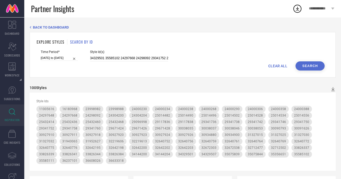
click at [281, 68] on span "CLEAR ALL" at bounding box center [277, 66] width 19 height 4
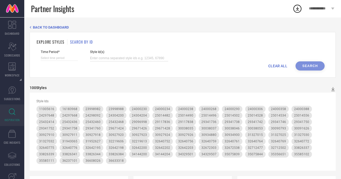
click at [102, 59] on input at bounding box center [129, 58] width 78 height 6
paste input "30200381 24525020 32653059 24471132 24471132 32118244 32508909 32118228 3266230…"
type input "30200381 24525020 32653059 24471132 24471132 32118244 32508909 32118228 3266230…"
select select "8"
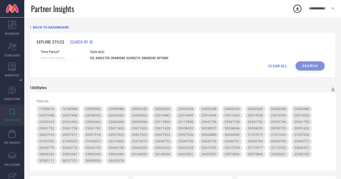
select select "2025"
select select "9"
select select "2025"
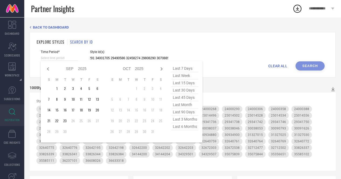
click at [62, 58] on input at bounding box center [59, 58] width 37 height 6
type input "30200381 24525020 32653059 24471132 24471132 32118244 32508909 32118228 3266230…"
click at [185, 81] on span "last 15 days" at bounding box center [184, 82] width 27 height 7
type input "[DATE] to [DATE]"
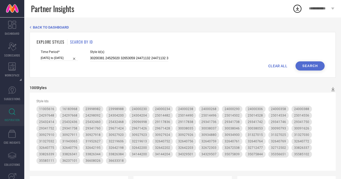
click at [313, 64] on button "Search" at bounding box center [309, 65] width 29 height 9
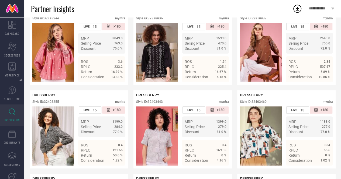
scroll to position [1332, 0]
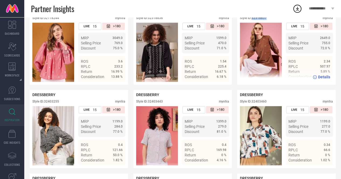
drag, startPoint x: 253, startPoint y: 35, endPoint x: 269, endPoint y: 36, distance: 16.4
click at [269, 23] on div "Style ID: 32318837 myntra" at bounding box center [286, 19] width 93 height 6
copy div "32318837"
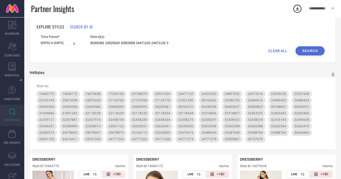
scroll to position [0, 0]
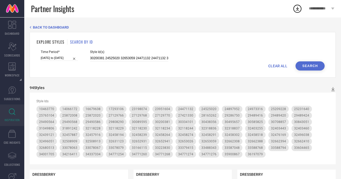
click at [270, 65] on span "CLEAR ALL" at bounding box center [277, 66] width 19 height 4
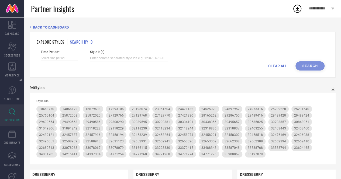
click at [117, 59] on input at bounding box center [129, 58] width 78 height 6
paste input "25060048 34001700 17293106 27421330 33588768 24471132 36197073 24525020 3265305…"
type input "25060048 34001700 17293106 27421330 33588768 24471132 36197073 24525020 3265305…"
select select "8"
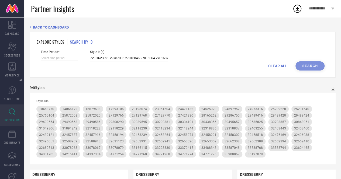
select select "2025"
select select "9"
select select "2025"
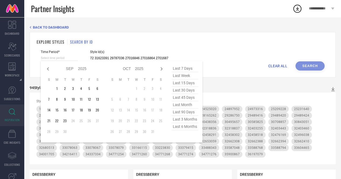
click at [51, 58] on input at bounding box center [59, 58] width 37 height 6
type input "25060048 34001700 17293106 27421330 33588768 24471132 36197073 24525020 3265305…"
click at [187, 90] on span "last 30 days" at bounding box center [184, 90] width 27 height 7
type input "[DATE] to [DATE]"
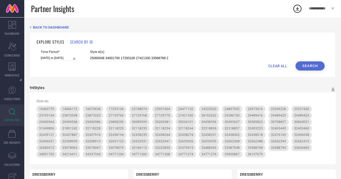
click at [314, 66] on button "Search" at bounding box center [309, 65] width 29 height 9
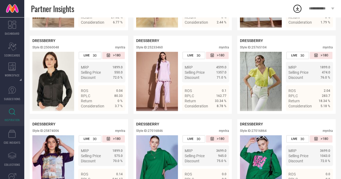
scroll to position [475, 0]
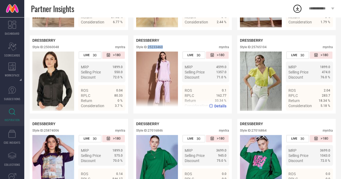
drag, startPoint x: 149, startPoint y: 54, endPoint x: 163, endPoint y: 54, distance: 13.7
click at [163, 49] on div "Style ID: 25233460" at bounding box center [149, 47] width 27 height 4
copy div "25233460"
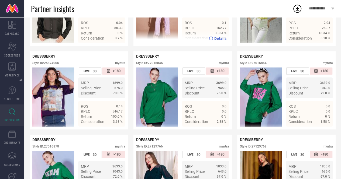
scroll to position [542, 0]
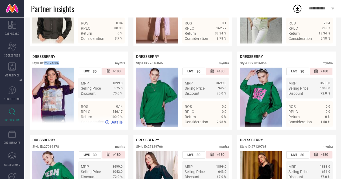
drag, startPoint x: 45, startPoint y: 70, endPoint x: 60, endPoint y: 71, distance: 14.5
click at [60, 68] on div "Style ID: 25874006 myntra" at bounding box center [78, 64] width 93 height 6
copy div "25874006"
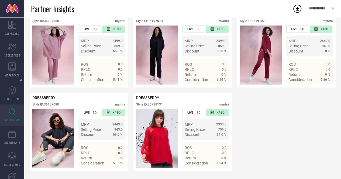
scroll to position [2791, 0]
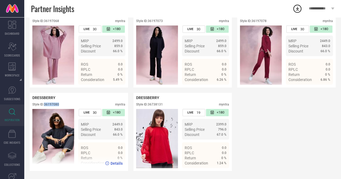
drag, startPoint x: 46, startPoint y: 103, endPoint x: 60, endPoint y: 104, distance: 14.0
click at [60, 104] on div "Style ID: 36197080 myntra" at bounding box center [78, 106] width 93 height 6
copy div "36197080"
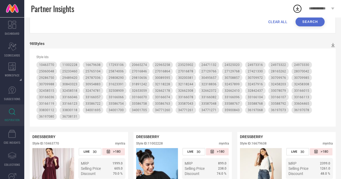
scroll to position [0, 0]
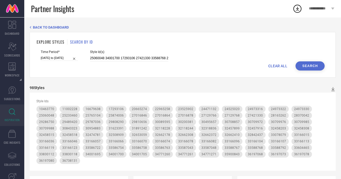
click at [281, 63] on div "CLEAR ALL Search" at bounding box center [182, 65] width 283 height 9
click at [281, 65] on span "CLEAR ALL" at bounding box center [277, 66] width 19 height 4
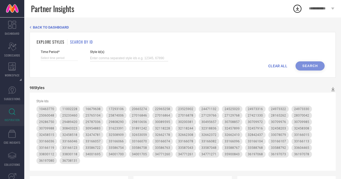
click at [143, 57] on input at bounding box center [129, 58] width 78 height 6
paste input "32625793 32625915 32640296 32625844 32625882 32625800 32625933 32625766 3262583…"
type input "32625793 32625915 32640296 32625844 32625882 32625800 32625933 32625766 3262583…"
select select "8"
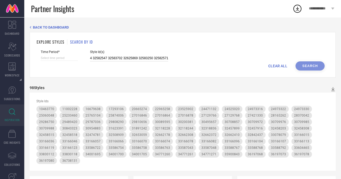
select select "2025"
select select "9"
select select "2025"
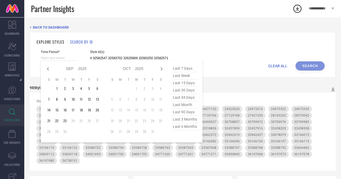
click at [68, 56] on input at bounding box center [59, 58] width 37 height 6
type input "32625793 32625915 32640296 32625844 32625882 32625800 32625933 32625766 3262583…"
click at [184, 94] on span "last 30 days" at bounding box center [184, 90] width 27 height 7
type input "[DATE] to [DATE]"
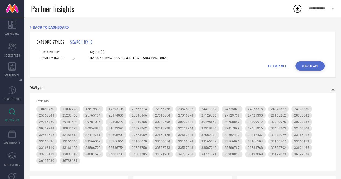
click at [314, 67] on button "Search" at bounding box center [309, 65] width 29 height 9
click at [279, 61] on div "Time Period* [DATE] to [DATE] Style Id(s) 32625793 32625915 32640296 32625844 3…" at bounding box center [182, 55] width 283 height 11
click at [279, 65] on span "CLEAR ALL" at bounding box center [277, 66] width 19 height 4
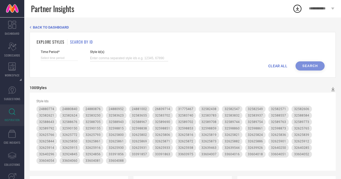
click at [137, 57] on input at bounding box center [129, 58] width 78 height 6
paste input "32582489 32582522 32582562 32588959 32625856 32588589 32590146 32588626 3258249…"
type input "32582489 32582522 32582562 32588959 32625856 32588589 32590146 32588626 3258249…"
select select "8"
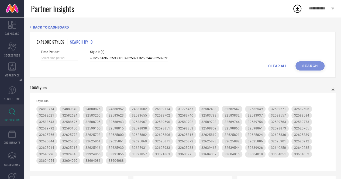
select select "2025"
select select "9"
select select "2025"
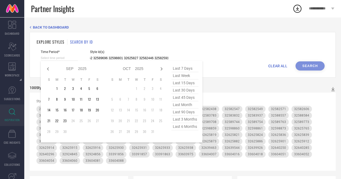
click at [65, 56] on input at bounding box center [59, 58] width 37 height 6
type input "32582489 32582522 32582562 32588959 32625856 32588589 32590146 32588626 3258249…"
click at [178, 89] on span "last 30 days" at bounding box center [184, 90] width 27 height 7
type input "[DATE] to [DATE]"
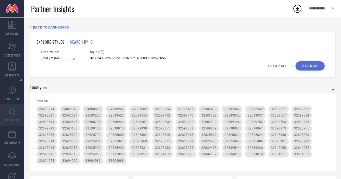
click at [306, 69] on button "Search" at bounding box center [309, 65] width 29 height 9
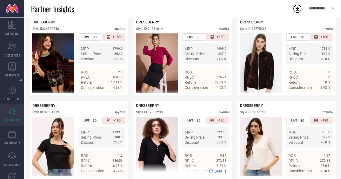
scroll to position [160, 0]
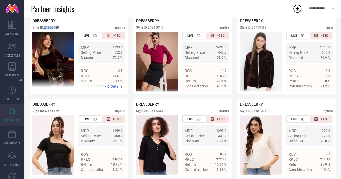
drag, startPoint x: 45, startPoint y: 29, endPoint x: 59, endPoint y: 29, distance: 14.0
click at [59, 29] on div "Style ID: 24880748" at bounding box center [45, 28] width 27 height 4
copy div "24880748"
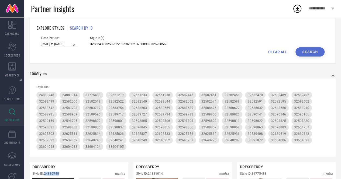
scroll to position [0, 0]
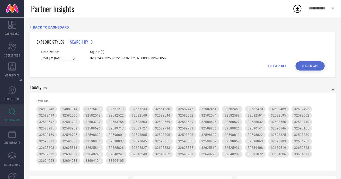
click at [278, 67] on span "CLEAR ALL" at bounding box center [277, 66] width 19 height 4
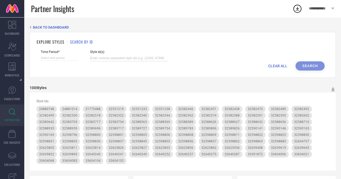
click at [123, 60] on input at bounding box center [129, 58] width 78 height 6
paste input "36598061 31141665 32473252 32753118 32268787 32274344 32376361 33600272 3227435…"
type input "36598061 31141665 32473252 32753118 32268787 32274344 32376361 33600272 3227435…"
click at [69, 59] on input at bounding box center [59, 58] width 37 height 6
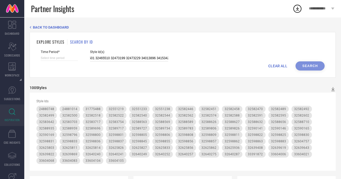
select select "8"
select select "2025"
select select "9"
select select "2025"
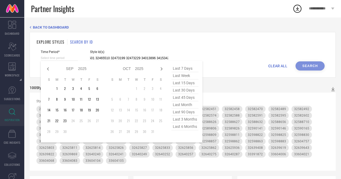
type input "36598061 31141665 32473252 32753118 32268787 32274344 32376361 33600272 3227435…"
click at [182, 92] on span "last 30 days" at bounding box center [184, 90] width 27 height 7
type input "[DATE] to [DATE]"
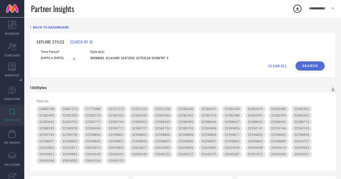
click at [308, 66] on button "Search" at bounding box center [309, 65] width 29 height 9
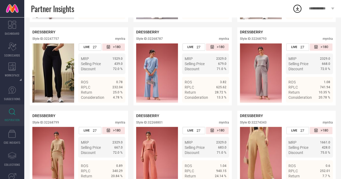
scroll to position [384, 0]
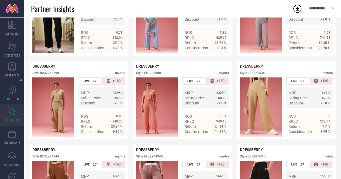
click at [209, 108] on ul "MRP 2329.0 Selling Price 683.0 Discount 71.0 %" at bounding box center [205, 97] width 47 height 21
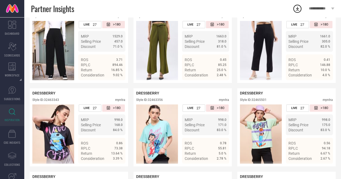
scroll to position [923, 0]
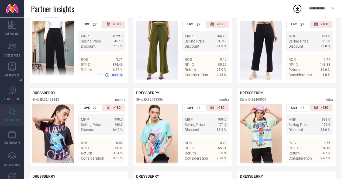
drag, startPoint x: 46, startPoint y: 28, endPoint x: 62, endPoint y: 27, distance: 16.2
click at [62, 21] on div "Style ID: 32376361 myntra" at bounding box center [78, 17] width 93 height 6
copy div "32376361"
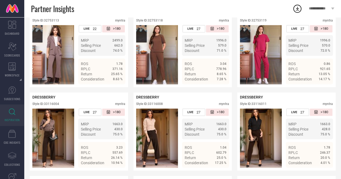
scroll to position [1419, 0]
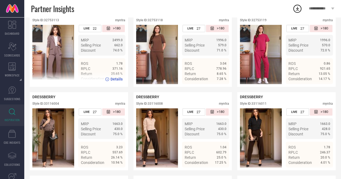
click at [43, 22] on div "Style ID: 32753113" at bounding box center [45, 20] width 27 height 4
drag, startPoint x: 46, startPoint y: 40, endPoint x: 59, endPoint y: 40, distance: 13.2
click at [59, 22] on div "Style ID: 32753113" at bounding box center [45, 20] width 27 height 4
copy div "32753113"
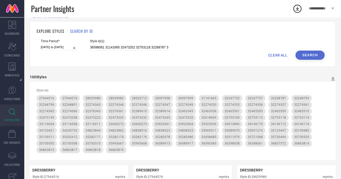
scroll to position [0, 0]
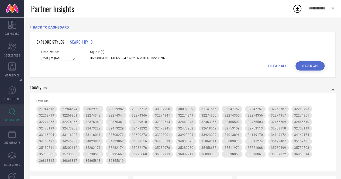
click at [274, 69] on div "CLEAR ALL Search" at bounding box center [182, 65] width 283 height 9
click at [273, 67] on span "CLEAR ALL" at bounding box center [277, 66] width 19 height 4
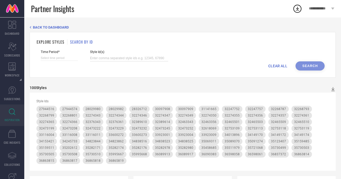
click at [131, 59] on input at bounding box center [129, 58] width 78 height 6
paste input "34838527 31141664 31141661 31141665 32753118 32268787 33600272 30097908 3599566…"
type input "34838527 31141664 31141661 31141665 32753118 32268787 33600272 30097908 3599566…"
select select "8"
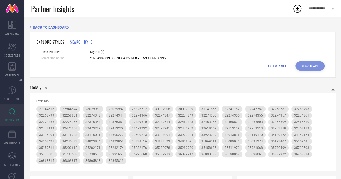
select select "2025"
select select "9"
select select "2025"
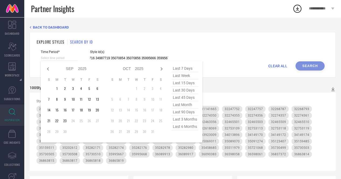
click at [65, 60] on input at bounding box center [59, 58] width 37 height 6
type input "34838527 31141664 31141661 31141665 32753118 32268787 33600272 30097908 3599566…"
click at [186, 92] on span "last 30 days" at bounding box center [184, 90] width 27 height 7
type input "[DATE] to [DATE]"
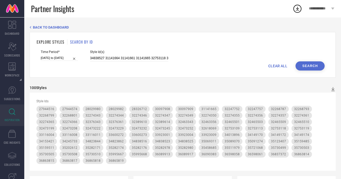
click at [317, 66] on button "Search" at bounding box center [309, 65] width 29 height 9
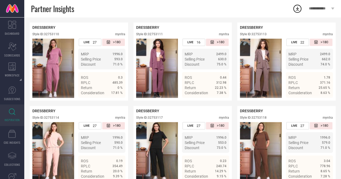
scroll to position [635, 0]
click at [250, 122] on div "DRESSBERRY Style ID: 32753118 myntra" at bounding box center [286, 115] width 93 height 13
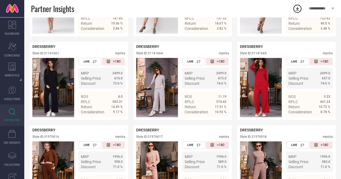
scroll to position [281, 0]
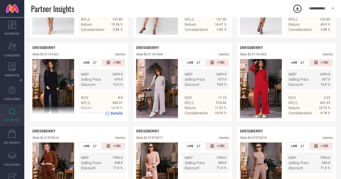
click at [82, 100] on div "ROS" at bounding box center [84, 97] width 7 height 5
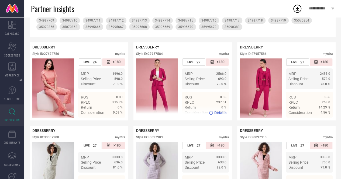
scroll to position [0, 0]
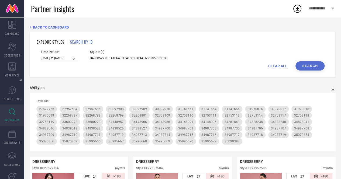
click at [279, 68] on span "CLEAR ALL" at bounding box center [277, 66] width 19 height 4
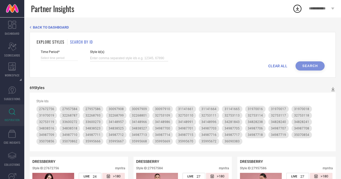
click at [110, 57] on input at bounding box center [129, 58] width 78 height 6
paste input "34823862 34149174 33923009 35202612 36863817 33923004 34823844 34149172 3686381…"
type input "34823862 34149174 33923009 35202612 36863817 33923004 34823844 34149172 3686381…"
select select "8"
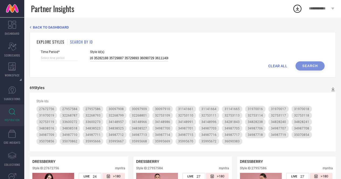
select select "2025"
select select "9"
select select "2025"
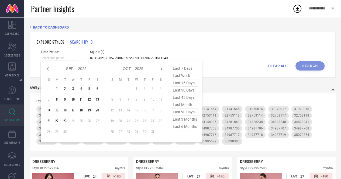
click at [59, 57] on input at bounding box center [59, 58] width 37 height 6
type input "34823862 34149174 33923009 35202612 36863817 33923004 34823844 34149172 3686381…"
click at [175, 91] on span "last 30 days" at bounding box center [184, 90] width 27 height 7
type input "[DATE] to [DATE]"
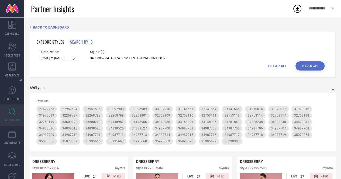
click at [320, 69] on button "Search" at bounding box center [309, 65] width 29 height 9
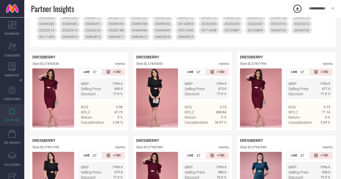
scroll to position [118, 0]
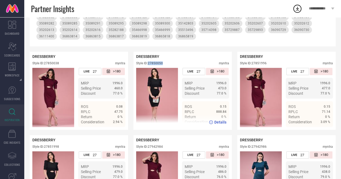
drag, startPoint x: 149, startPoint y: 67, endPoint x: 165, endPoint y: 66, distance: 15.9
click at [165, 66] on div "Style ID: 27850050 myntra" at bounding box center [182, 64] width 93 height 6
copy div "27850050"
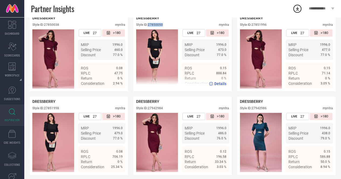
scroll to position [157, 0]
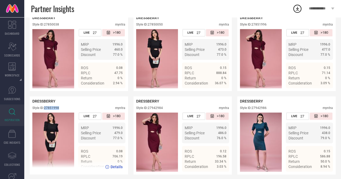
drag, startPoint x: 46, startPoint y: 111, endPoint x: 61, endPoint y: 111, distance: 15.6
click at [61, 111] on div "Style ID: 27851998 myntra" at bounding box center [78, 109] width 93 height 6
copy div "27851998"
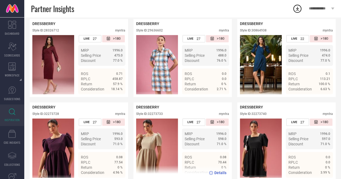
scroll to position [317, 0]
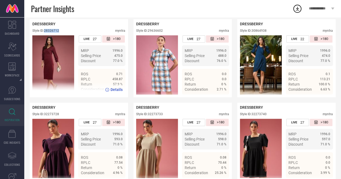
drag, startPoint x: 46, startPoint y: 34, endPoint x: 60, endPoint y: 34, distance: 14.0
click at [60, 34] on div "Style ID: 28326712 myntra" at bounding box center [78, 32] width 93 height 6
copy div "28326712"
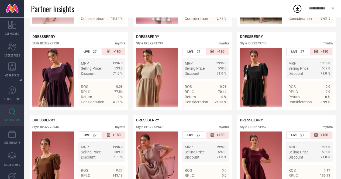
scroll to position [388, 0]
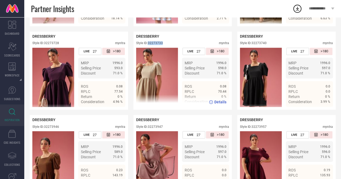
drag, startPoint x: 148, startPoint y: 49, endPoint x: 170, endPoint y: 47, distance: 21.6
click at [170, 47] on div "Style ID: 32273733 myntra" at bounding box center [182, 44] width 93 height 6
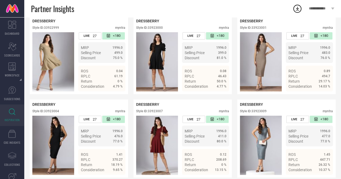
scroll to position [738, 0]
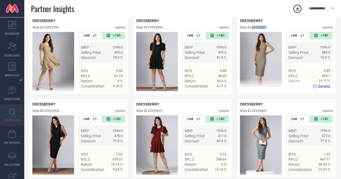
drag, startPoint x: 252, startPoint y: 36, endPoint x: 268, endPoint y: 36, distance: 15.4
click at [268, 32] on div "Style ID: 33923001 myntra" at bounding box center [286, 29] width 93 height 6
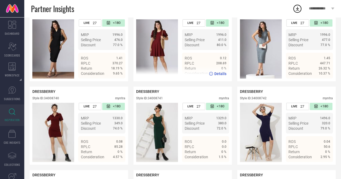
scroll to position [834, 0]
drag, startPoint x: 149, startPoint y: 26, endPoint x: 164, endPoint y: 27, distance: 14.3
click at [164, 19] on div "Style ID: 33923007 myntra" at bounding box center [182, 16] width 93 height 6
click at [162, 19] on div "DRESSBERRY Style ID: 33923007 myntra" at bounding box center [182, 12] width 93 height 13
drag, startPoint x: 149, startPoint y: 26, endPoint x: 166, endPoint y: 27, distance: 17.3
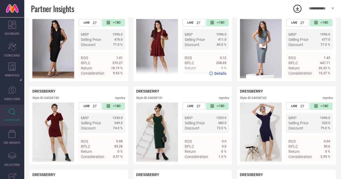
click at [166, 19] on div "Style ID: 33923007 myntra" at bounding box center [182, 16] width 93 height 6
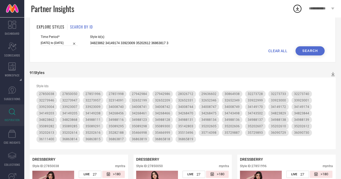
scroll to position [0, 0]
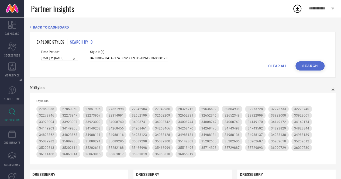
click at [271, 65] on span "CLEAR ALL" at bounding box center [277, 66] width 19 height 4
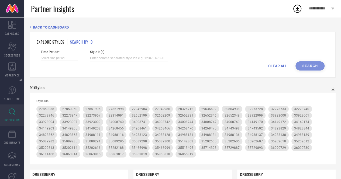
click at [130, 60] on input at bounding box center [129, 58] width 78 height 6
paste input "35159485 35123407 35159511 35159488 35159506 32461662 35159483 32461679 3496584…"
type input "35159485 35123407 35159511 35159488 35159506 32461662 35159483 32461679 3496584…"
select select "8"
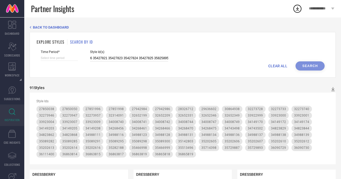
select select "2025"
select select "9"
select select "2025"
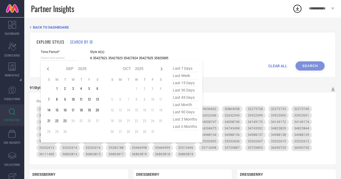
click at [69, 58] on input at bounding box center [59, 58] width 37 height 6
type input "35159485 35123407 35159511 35159488 35159506 32461662 35159483 32461679 3496584…"
click at [184, 92] on span "last 30 days" at bounding box center [184, 90] width 27 height 7
type input "[DATE] to [DATE]"
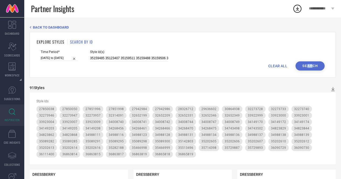
drag, startPoint x: 307, startPoint y: 72, endPoint x: 312, endPoint y: 68, distance: 6.5
click at [312, 68] on div "EXPLORE STYLES SEARCH BY ID Time Period* [DATE] to [DATE] Style Id(s) 35159485 …" at bounding box center [183, 54] width 306 height 45
click at [312, 68] on button "Search" at bounding box center [309, 65] width 29 height 9
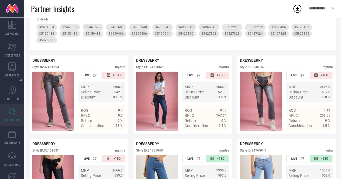
scroll to position [82, 0]
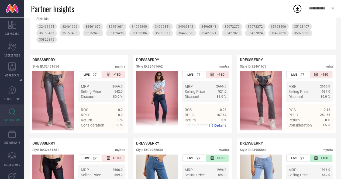
click at [184, 133] on div "Details" at bounding box center [182, 125] width 98 height 15
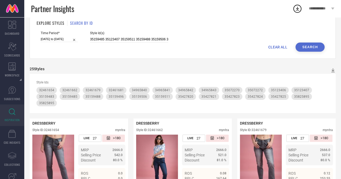
scroll to position [0, 0]
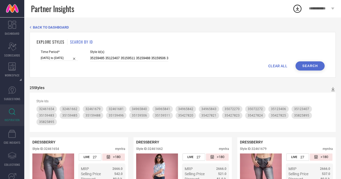
select select "7"
select select "2025"
select select "8"
select select "2025"
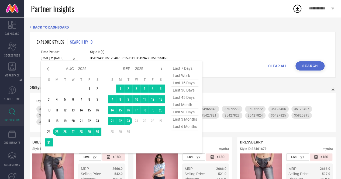
click at [67, 57] on input "[DATE] to [DATE]" at bounding box center [59, 58] width 37 height 6
click at [184, 127] on span "last 6 months" at bounding box center [184, 126] width 27 height 7
type input "[DATE] to [DATE]"
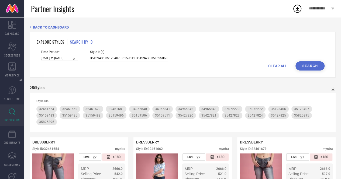
click at [302, 66] on button "Search" at bounding box center [309, 65] width 29 height 9
click at [281, 65] on span "CLEAR ALL" at bounding box center [277, 66] width 19 height 4
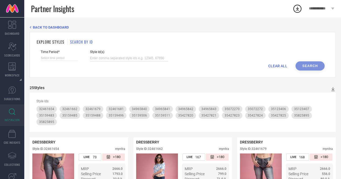
click at [142, 59] on input at bounding box center [129, 58] width 78 height 6
paste input "35282174 33116004 33116011 35282176 35282171 33116008 34834279 35511242 3311602…"
type input "35282174 33116004 33116011 35282176 35282171 33116008 34834279 35511242 3311602…"
select select "8"
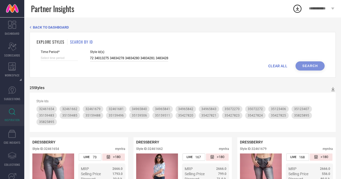
select select "2025"
select select "9"
select select "2025"
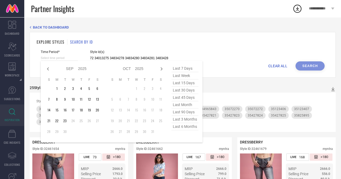
click at [65, 60] on input at bounding box center [59, 58] width 37 height 6
type input "35282174 33116004 33116011 35282176 35282171 33116008 34834279 35511242 3311602…"
click at [184, 124] on span "last 6 months" at bounding box center [184, 126] width 27 height 7
type input "[DATE] to [DATE]"
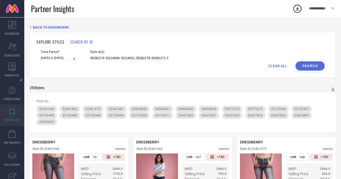
click at [311, 65] on button "Search" at bounding box center [309, 65] width 29 height 9
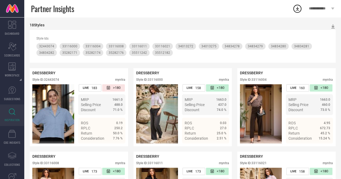
scroll to position [70, 0]
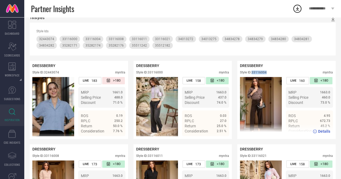
drag, startPoint x: 252, startPoint y: 73, endPoint x: 274, endPoint y: 72, distance: 22.1
click at [274, 72] on div "Style ID: 33116004 myntra" at bounding box center [286, 74] width 93 height 6
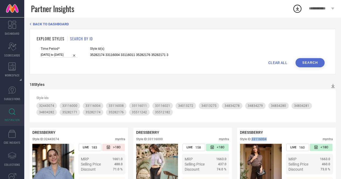
scroll to position [0, 0]
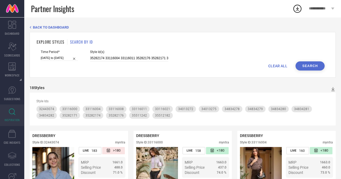
click at [280, 63] on div "CLEAR ALL Search" at bounding box center [182, 65] width 283 height 9
click at [279, 65] on span "CLEAR ALL" at bounding box center [277, 66] width 19 height 4
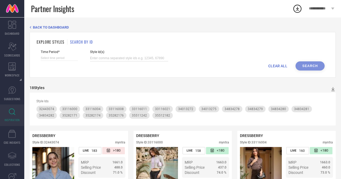
click at [152, 57] on input at bounding box center [129, 58] width 78 height 6
paste input "style_id 35730503 35730510 35730499 35730505 35730508 35730493 35730500"
type input "style_id 35730503 35730510 35730499 35730505 35730508 35730493 35730500"
select select "8"
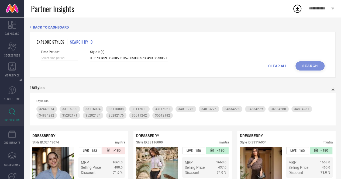
select select "2025"
select select "9"
select select "2025"
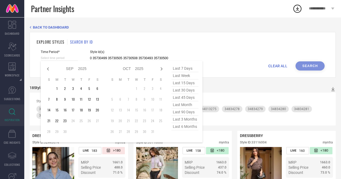
click at [67, 59] on input at bounding box center [59, 58] width 37 height 6
type input "style_id 35730503 35730510 35730499 35730505 35730508 35730493 35730500"
click at [186, 126] on span "last 6 months" at bounding box center [184, 126] width 27 height 7
type input "[DATE] to [DATE]"
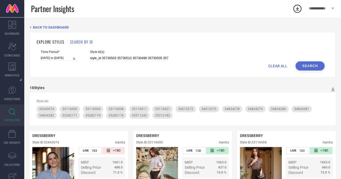
click at [309, 68] on button "Search" at bounding box center [309, 65] width 29 height 9
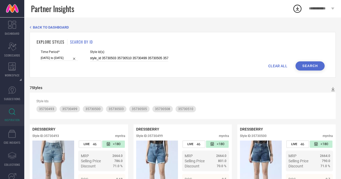
click at [272, 64] on span "CLEAR ALL" at bounding box center [277, 66] width 19 height 4
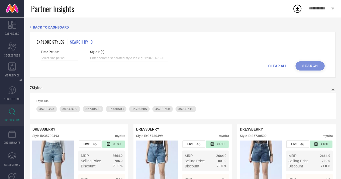
click at [145, 59] on input at bounding box center [129, 58] width 78 height 6
paste input "36598061 32473252 35069311 32465509 36089913 36598058 32473245 35089070 3246335…"
type input "36598061 32473252 35069311 32465509 36089913 36598058 32473245 35089070 3246335…"
select select "8"
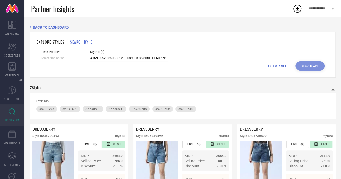
select select "2025"
select select "9"
select select "2025"
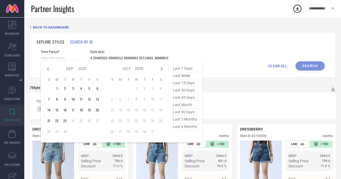
click at [66, 57] on input at bounding box center [59, 58] width 37 height 6
type input "36598061 32473252 35069311 32465509 36089913 36598058 32473245 35089070 3246335…"
click at [181, 125] on span "last 6 months" at bounding box center [184, 126] width 27 height 7
type input "[DATE] to [DATE]"
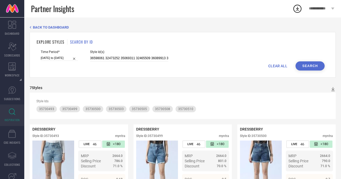
click at [317, 64] on button "Search" at bounding box center [309, 65] width 29 height 9
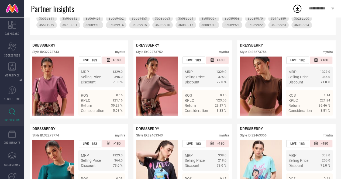
scroll to position [102, 0]
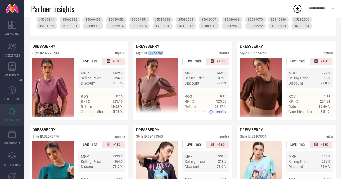
drag, startPoint x: 149, startPoint y: 54, endPoint x: 165, endPoint y: 53, distance: 15.9
click at [165, 53] on div "Style ID: 32273752 myntra" at bounding box center [182, 54] width 93 height 6
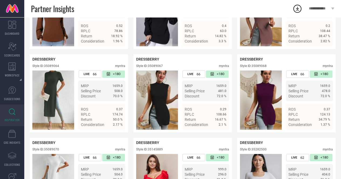
scroll to position [915, 0]
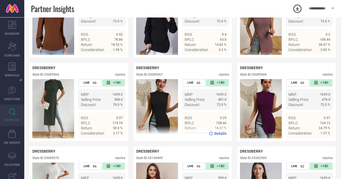
drag, startPoint x: 148, startPoint y: 85, endPoint x: 170, endPoint y: 82, distance: 22.0
click at [170, 79] on div "DRESSBERRY Style ID: 35089067 myntra" at bounding box center [182, 72] width 93 height 13
drag, startPoint x: 149, startPoint y: 86, endPoint x: 164, endPoint y: 86, distance: 15.1
click at [164, 79] on div "Style ID: 35089067 myntra" at bounding box center [182, 76] width 93 height 6
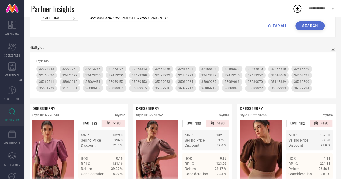
scroll to position [0, 0]
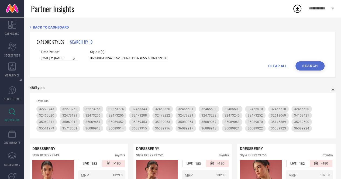
click at [272, 65] on span "CLEAR ALL" at bounding box center [277, 66] width 19 height 4
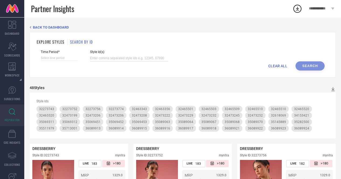
click at [138, 58] on input at bounding box center [129, 58] width 78 height 6
paste input "32274348 36837371 32376357 32274344 32376361 32274350 32274361 32274365 3528298…"
type input "32274348 36837371 32376357 32274344 32376361 32274350 32274361 32274365 3528298…"
select select "8"
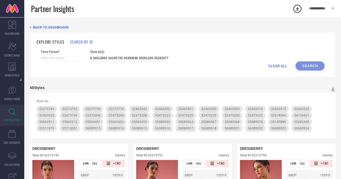
select select "2025"
select select "9"
select select "2025"
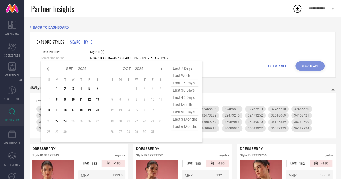
click at [67, 57] on input at bounding box center [59, 58] width 37 height 6
type input "32274348 36837371 32376357 32274344 32376361 32274350 32274361 32274365 3528298…"
click at [191, 125] on span "last 6 months" at bounding box center [184, 126] width 27 height 7
type input "[DATE] to [DATE]"
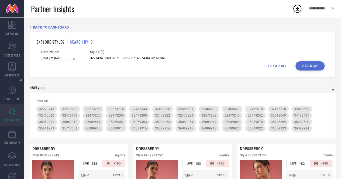
click at [313, 63] on button "Search" at bounding box center [309, 65] width 29 height 9
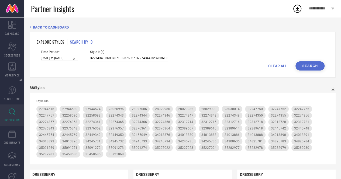
click at [277, 62] on div "CLEAR ALL Search" at bounding box center [182, 65] width 283 height 9
click at [278, 66] on span "CLEAR ALL" at bounding box center [277, 66] width 19 height 4
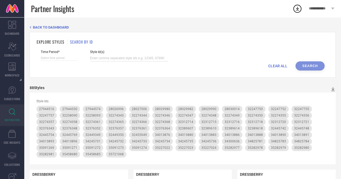
click at [116, 56] on input at bounding box center [129, 58] width 78 height 6
paste input "35952680"
type input "35952680"
select select "8"
select select "2025"
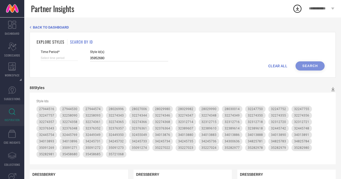
select select "9"
select select "2025"
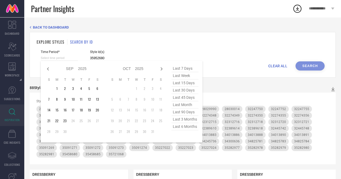
click at [60, 61] on input at bounding box center [59, 58] width 37 height 6
type input "35952680"
click at [184, 101] on span "last 45 days" at bounding box center [184, 97] width 27 height 7
type input "[DATE] to [DATE]"
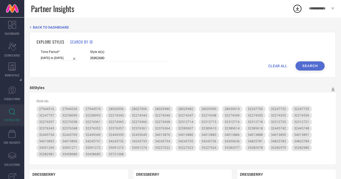
click at [309, 66] on button "Search" at bounding box center [309, 65] width 29 height 9
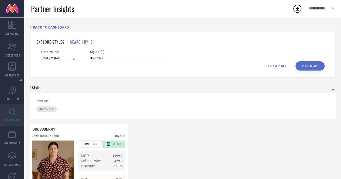
click at [56, 56] on input "[DATE] to [DATE]" at bounding box center [59, 58] width 37 height 6
select select "7"
select select "2025"
select select "8"
select select "2025"
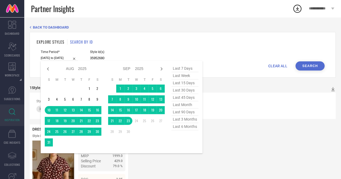
click at [185, 122] on span "last 3 months" at bounding box center [184, 119] width 27 height 7
type input "[DATE] to [DATE]"
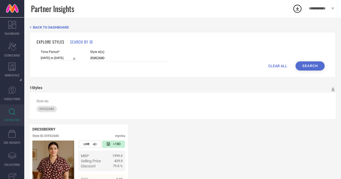
click at [303, 70] on button "Search" at bounding box center [309, 65] width 29 height 9
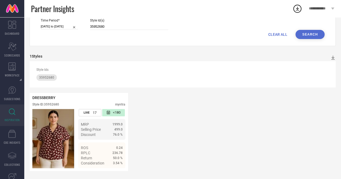
click at [280, 30] on div "CLEAR ALL Search" at bounding box center [182, 34] width 283 height 9
click at [279, 33] on span "CLEAR ALL" at bounding box center [277, 34] width 19 height 4
click at [133, 25] on input at bounding box center [129, 27] width 78 height 6
paste input "36795414 33692275 34930796 34930797 36080536 34930794 36795415 36795417 3388733…"
type input "36795414 33692275 34930796 34930797 36080536 34930794 36795415 36795417 3388733…"
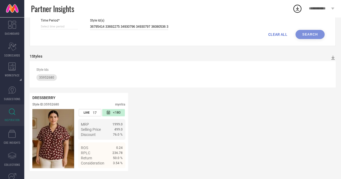
scroll to position [0, 165]
select select "8"
select select "2025"
select select "9"
select select "2025"
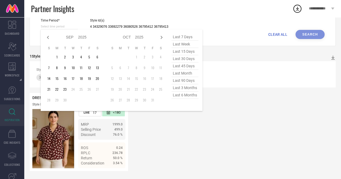
click at [58, 25] on input at bounding box center [59, 27] width 37 height 6
type input "36795414 33692275 34930796 34930797 36080536 34930794 36795415 36795417 3388733…"
click at [186, 58] on span "last 30 days" at bounding box center [184, 58] width 27 height 7
type input "[DATE] to [DATE]"
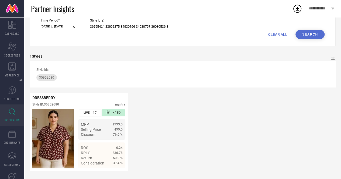
click at [313, 34] on button "Search" at bounding box center [309, 34] width 29 height 9
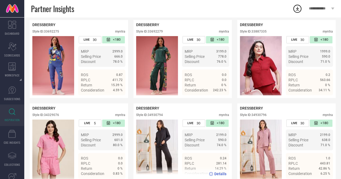
scroll to position [116, 0]
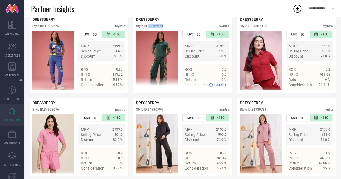
drag, startPoint x: 149, startPoint y: 27, endPoint x: 167, endPoint y: 27, distance: 18.0
click at [167, 27] on div "Style ID: 33692279 myntra" at bounding box center [182, 27] width 93 height 6
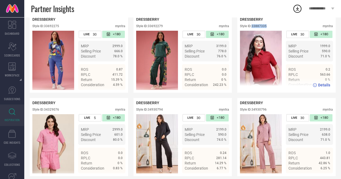
drag, startPoint x: 253, startPoint y: 26, endPoint x: 272, endPoint y: 25, distance: 19.4
click at [272, 25] on div "DRESSBERRY Style ID: 33887335 myntra" at bounding box center [286, 23] width 93 height 13
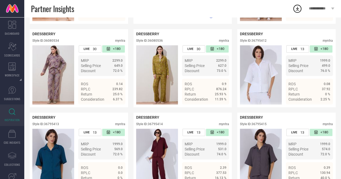
scroll to position [352, 0]
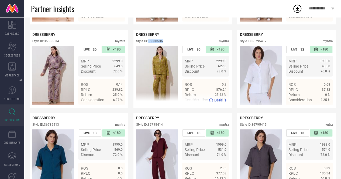
drag, startPoint x: 148, startPoint y: 45, endPoint x: 169, endPoint y: 46, distance: 21.0
click at [169, 46] on div "Style ID: 36080536 myntra" at bounding box center [182, 42] width 93 height 6
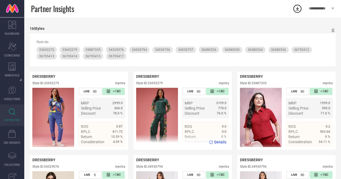
scroll to position [59, 0]
drag, startPoint x: 149, startPoint y: 84, endPoint x: 164, endPoint y: 84, distance: 15.3
click at [164, 84] on div "Style ID: 33692279 myntra" at bounding box center [182, 85] width 93 height 6
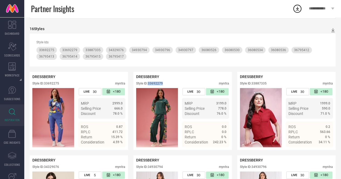
scroll to position [0, 0]
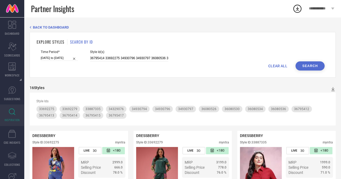
click at [281, 65] on span "CLEAR ALL" at bounding box center [277, 66] width 19 height 4
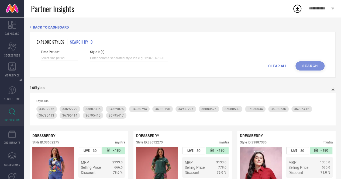
click at [147, 58] on input at bounding box center [129, 58] width 78 height 6
paste input "33692279"
type input "33692279"
click at [63, 58] on input at bounding box center [59, 58] width 37 height 6
select select "8"
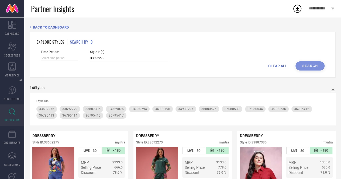
select select "2025"
select select "9"
select select "2025"
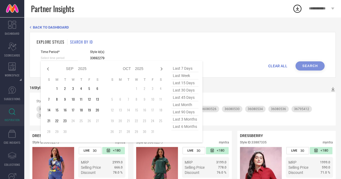
type input "33692279"
click at [179, 127] on span "last 6 months" at bounding box center [184, 126] width 27 height 7
type input "[DATE] to [DATE]"
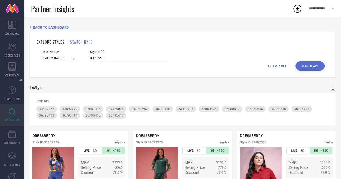
click at [307, 69] on button "Search" at bounding box center [309, 65] width 29 height 9
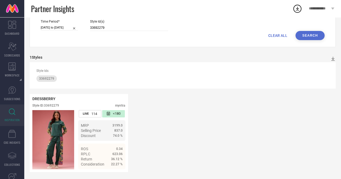
scroll to position [33, 0]
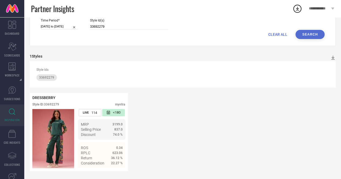
click at [278, 30] on div "CLEAR ALL Search" at bounding box center [182, 34] width 283 height 9
drag, startPoint x: 278, startPoint y: 29, endPoint x: 278, endPoint y: 33, distance: 4.0
click at [278, 33] on div "CLEAR ALL Search" at bounding box center [182, 34] width 283 height 9
click at [278, 33] on span "CLEAR ALL" at bounding box center [277, 34] width 19 height 4
click at [126, 24] on input at bounding box center [129, 27] width 78 height 6
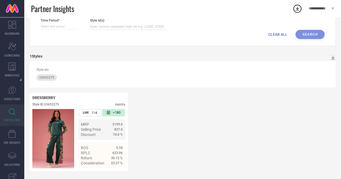
paste input "24024390 24024362 35918694 34930226 35918692 35918695 35913905 25981636 3527703…"
type input "24024390 24024362 35918694 34930226 35918692 35918695 35913905 25981636 3527703…"
select select "8"
select select "2025"
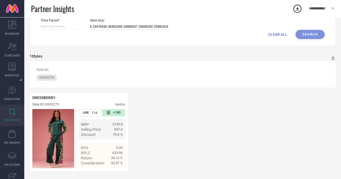
select select "9"
select select "2025"
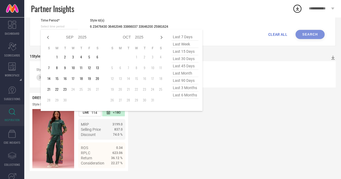
click at [62, 24] on input at bounding box center [59, 27] width 37 height 6
type input "24024390 24024362 35918694 34930226 35918692 35918695 35913905 25981636 3527703…"
click at [189, 62] on span "last 45 days" at bounding box center [184, 65] width 27 height 7
type input "[DATE] to [DATE]"
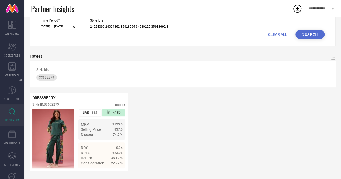
click at [312, 33] on button "Search" at bounding box center [309, 34] width 29 height 9
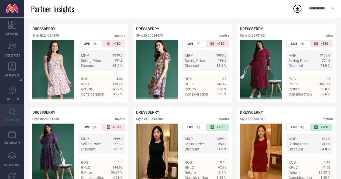
scroll to position [190, 0]
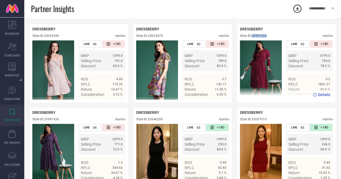
drag, startPoint x: 252, startPoint y: 38, endPoint x: 266, endPoint y: 38, distance: 14.3
click at [266, 38] on div "Style ID: 25981624" at bounding box center [253, 36] width 27 height 4
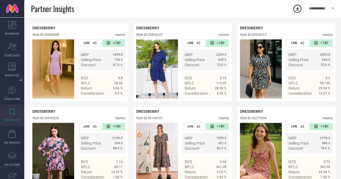
scroll to position [355, 0]
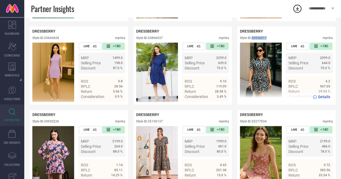
drag, startPoint x: 251, startPoint y: 42, endPoint x: 268, endPoint y: 42, distance: 16.7
click at [268, 42] on div "Style ID: 33936517 myntra" at bounding box center [286, 39] width 93 height 6
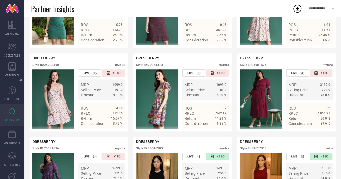
scroll to position [0, 0]
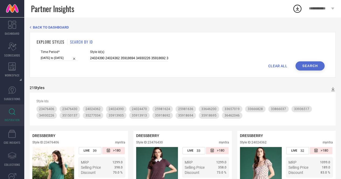
click at [270, 64] on span "CLEAR ALL" at bounding box center [277, 66] width 19 height 4
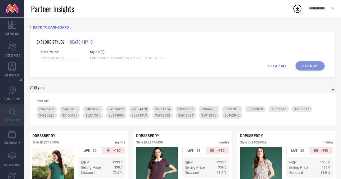
click at [130, 57] on input at bounding box center [129, 58] width 78 height 6
paste input "35844513 36347019 35844510 36353593 35844501 36347024 36347028 36330210 3626404…"
type input "35844513 36347019 35844510 36353593 35844501 36347024 36347028 36330210 3626404…"
select select "8"
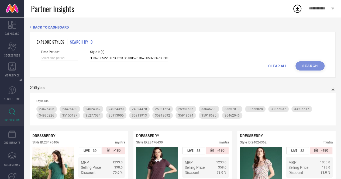
select select "2025"
select select "9"
select select "2025"
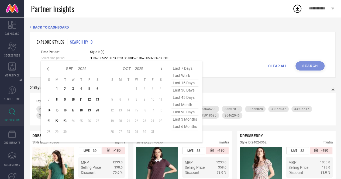
click at [52, 58] on input at bounding box center [59, 58] width 37 height 6
type input "35844513 36347019 35844510 36353593 35844501 36347024 36347028 36330210 3626404…"
click at [192, 97] on span "last 45 days" at bounding box center [184, 97] width 27 height 7
type input "[DATE] to [DATE]"
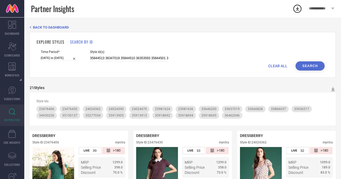
click at [312, 68] on button "Search" at bounding box center [309, 65] width 29 height 9
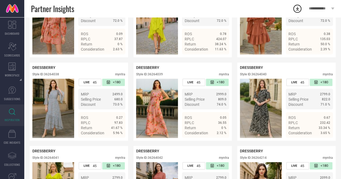
scroll to position [461, 0]
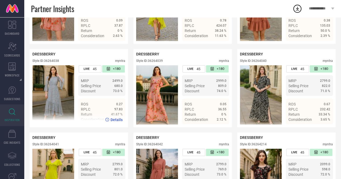
click at [55, 92] on img at bounding box center [53, 94] width 42 height 59
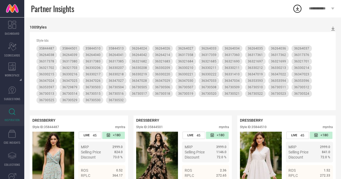
scroll to position [0, 0]
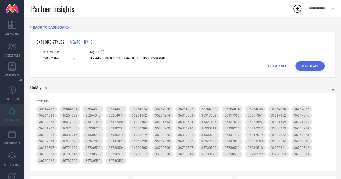
click at [274, 65] on span "CLEAR ALL" at bounding box center [277, 66] width 19 height 4
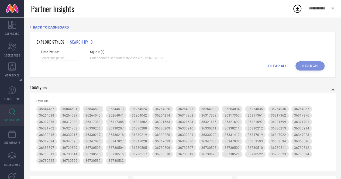
click at [155, 58] on input at bounding box center [129, 58] width 78 height 6
paste input "36393651 36393655 36393656"
type input "36393651 36393655 36393656"
select select "8"
select select "2025"
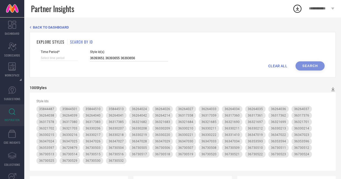
select select "9"
select select "2025"
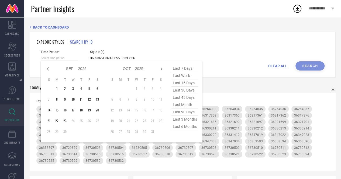
click at [73, 58] on input at bounding box center [59, 58] width 37 height 6
type input "36393651 36393655 36393656"
click at [183, 101] on span "last 45 days" at bounding box center [184, 97] width 27 height 7
type input "[DATE] to [DATE]"
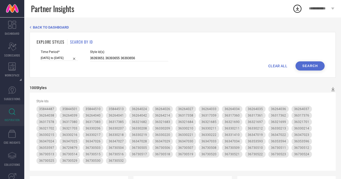
click at [314, 66] on button "Search" at bounding box center [309, 65] width 29 height 9
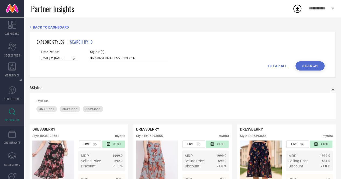
scroll to position [33, 0]
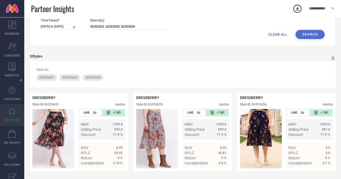
click at [275, 34] on span "CLEAR ALL" at bounding box center [277, 34] width 19 height 4
click at [162, 24] on input at bounding box center [129, 27] width 78 height 6
paste input "36770791 36836595 36401759 36770787 36770788 36770784 36770789 36826737 3640162…"
type input "36770791 36836595 36401759 36770787 36770788 36770784 36770789 36826737 3640162…"
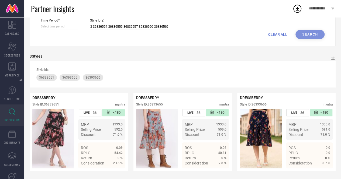
select select "8"
select select "2025"
select select "9"
select select "2025"
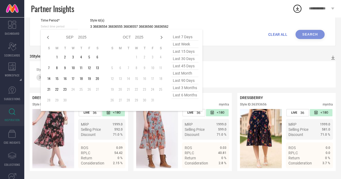
click at [69, 24] on input at bounding box center [59, 27] width 37 height 6
type input "36770791 36836595 36401759 36770787 36770788 36770784 36770789 36826737 3640162…"
click at [191, 65] on span "last 45 days" at bounding box center [184, 65] width 27 height 7
type input "[DATE] to [DATE]"
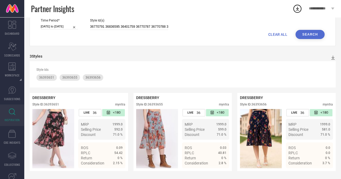
click at [309, 36] on button "Search" at bounding box center [309, 34] width 29 height 9
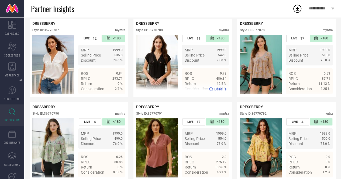
scroll to position [1146, 0]
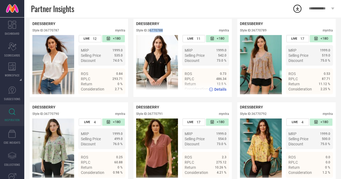
drag, startPoint x: 150, startPoint y: 45, endPoint x: 162, endPoint y: 45, distance: 12.7
click at [162, 32] on div "Style ID: 36770788" at bounding box center [149, 31] width 27 height 4
drag, startPoint x: 148, startPoint y: 45, endPoint x: 164, endPoint y: 45, distance: 15.6
click at [164, 35] on div "Style ID: 36770788 myntra" at bounding box center [182, 32] width 93 height 6
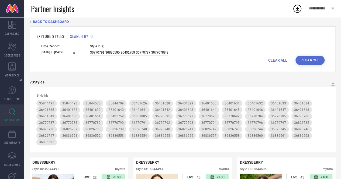
scroll to position [0, 0]
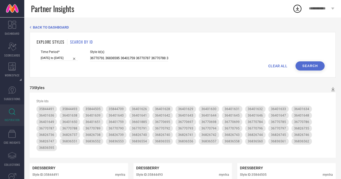
click at [276, 64] on span "CLEAR ALL" at bounding box center [277, 66] width 19 height 4
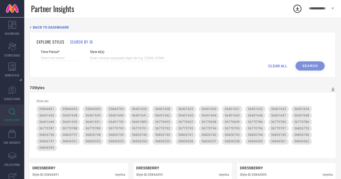
click at [144, 55] on div "Style Id(s)" at bounding box center [129, 55] width 78 height 11
click at [145, 57] on input at bounding box center [129, 58] width 78 height 6
paste input "36467797 36467799 36467801 36467798 36468112 36468113"
type input "36467797 36467799 36467801 36467798 36468112 36468113"
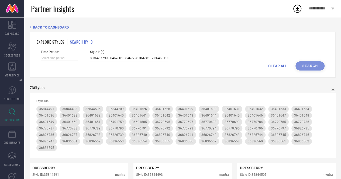
scroll to position [0, 0]
click at [57, 61] on div "Time Period*" at bounding box center [59, 55] width 37 height 11
click at [63, 60] on input at bounding box center [59, 58] width 37 height 6
select select "8"
select select "2025"
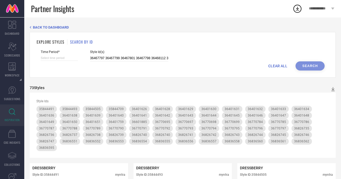
select select "9"
select select "2025"
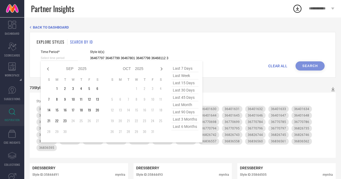
click at [189, 98] on span "last 45 days" at bounding box center [184, 97] width 27 height 7
type input "[DATE] to [DATE]"
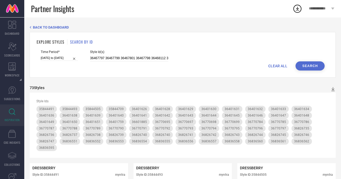
click at [312, 65] on button "Search" at bounding box center [309, 65] width 29 height 9
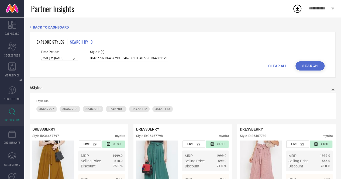
click at [275, 68] on span "CLEAR ALL" at bounding box center [277, 66] width 19 height 4
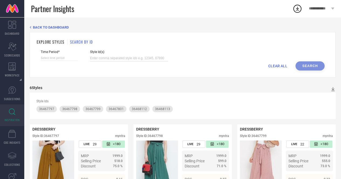
click at [135, 57] on input at bounding box center [129, 58] width 78 height 6
paste input "36424958 32477003 36425726 32477001 36425724 33390530 32433759 32538073 3253808…"
type input "36424958 32477003 36425726 32477001 36425724 33390530 32433759 32538073 3253808…"
click at [61, 58] on input at bounding box center [59, 58] width 37 height 6
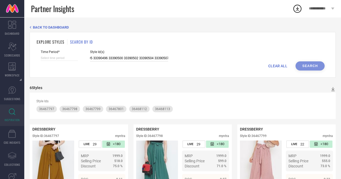
select select "8"
select select "2025"
select select "9"
select select "2025"
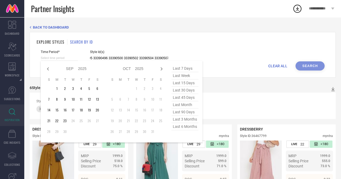
type input "36424958 32477003 36425726 32477001 36425724 33390530 32433759 32538073 3253808…"
click at [180, 100] on span "last 45 days" at bounding box center [184, 97] width 27 height 7
type input "[DATE] to [DATE]"
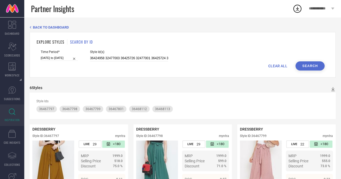
click at [309, 67] on button "Search" at bounding box center [309, 65] width 29 height 9
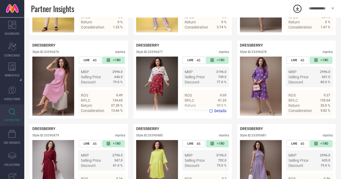
scroll to position [1221, 0]
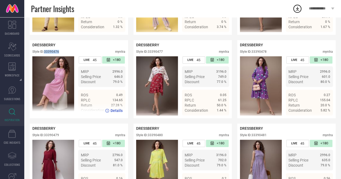
drag, startPoint x: 45, startPoint y: 67, endPoint x: 60, endPoint y: 67, distance: 15.1
click at [60, 56] on div "Style ID: 33390476 myntra" at bounding box center [78, 53] width 93 height 6
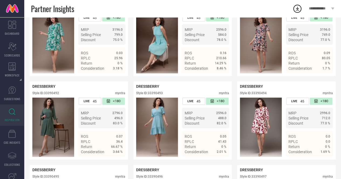
scroll to position [1598, 0]
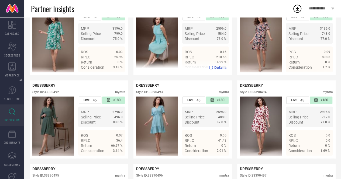
drag, startPoint x: 149, startPoint y: 28, endPoint x: 167, endPoint y: 30, distance: 19.0
click at [167, 13] on div "Style ID: 33390489 myntra" at bounding box center [182, 10] width 93 height 6
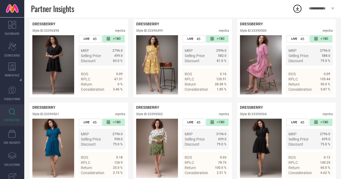
scroll to position [1826, 0]
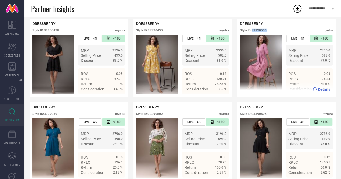
drag, startPoint x: 252, startPoint y: 56, endPoint x: 269, endPoint y: 57, distance: 17.0
click at [269, 35] on div "Style ID: 33390500 myntra" at bounding box center [286, 32] width 93 height 6
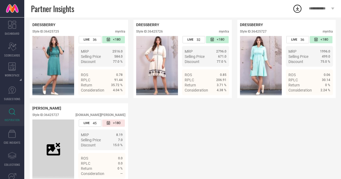
scroll to position [2827, 0]
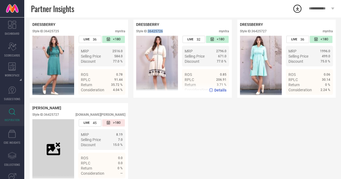
drag, startPoint x: 148, startPoint y: 70, endPoint x: 163, endPoint y: 68, distance: 15.5
click at [163, 33] on div "Style ID: 36425726" at bounding box center [149, 31] width 27 height 4
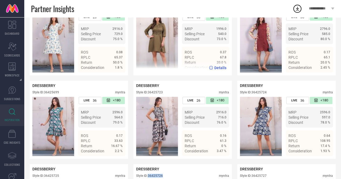
scroll to position [2682, 0]
drag, startPoint x: 149, startPoint y: 42, endPoint x: 166, endPoint y: 42, distance: 17.8
click at [166, 14] on div "Style ID: 36425693 myntra" at bounding box center [182, 10] width 93 height 6
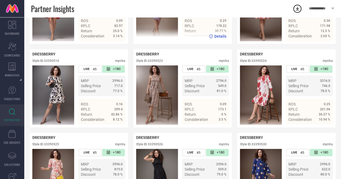
scroll to position [2130, 0]
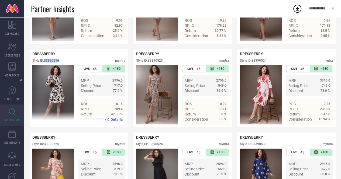
drag, startPoint x: 45, startPoint y: 89, endPoint x: 59, endPoint y: 88, distance: 13.5
click at [59, 62] on div "Style ID: 33390516" at bounding box center [45, 61] width 27 height 4
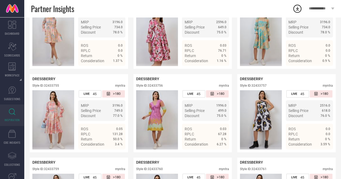
scroll to position [0, 0]
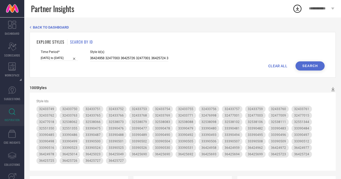
click at [299, 66] on button "Search" at bounding box center [309, 65] width 29 height 9
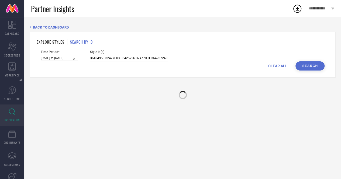
click at [287, 66] on div "CLEAR ALL Search" at bounding box center [182, 65] width 283 height 9
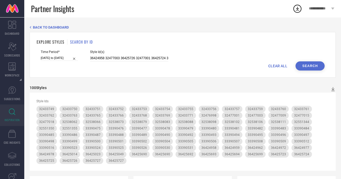
click at [274, 66] on span "CLEAR ALL" at bounding box center [277, 66] width 19 height 4
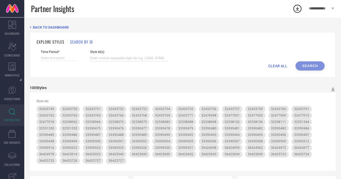
click at [154, 56] on input at bounding box center [129, 58] width 78 height 6
paste input "33391044 33391043 33391049 32474765 32474669 32474678 32474685 32474690 3247476…"
type input "33391044 33391043 33391049 32474765 32474669 32474678 32474685 32474690 3247476…"
select select "8"
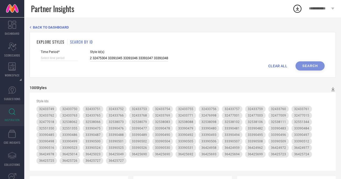
select select "2025"
select select "9"
select select "2025"
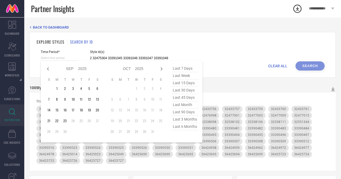
click at [59, 57] on input at bounding box center [59, 58] width 37 height 6
type input "33391044 33391043 33391049 32474765 32474669 32474678 32474685 32474690 3247476…"
click at [188, 96] on span "last 45 days" at bounding box center [184, 97] width 27 height 7
type input "[DATE] to [DATE]"
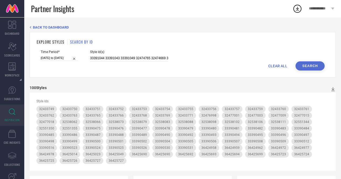
click at [313, 66] on button "Search" at bounding box center [309, 65] width 29 height 9
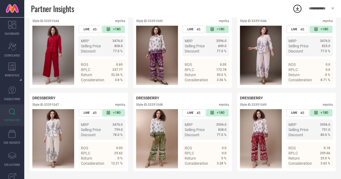
scroll to position [463, 0]
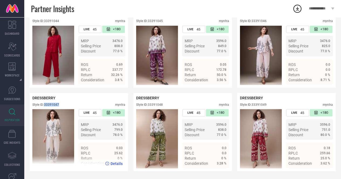
drag, startPoint x: 45, startPoint y: 103, endPoint x: 62, endPoint y: 104, distance: 17.2
click at [62, 104] on div "Style ID: 33391047 myntra" at bounding box center [78, 106] width 93 height 6
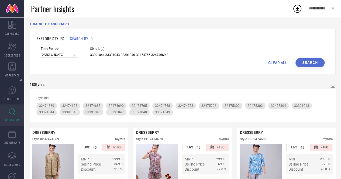
scroll to position [0, 0]
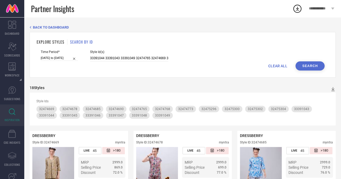
click at [281, 66] on span "CLEAR ALL" at bounding box center [277, 66] width 19 height 4
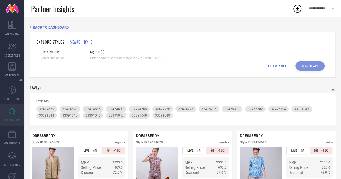
click at [277, 63] on div "CLEAR ALL Search" at bounding box center [182, 65] width 283 height 9
click at [277, 66] on span "CLEAR ALL" at bounding box center [277, 66] width 19 height 4
click at [116, 60] on input at bounding box center [129, 58] width 78 height 6
paste input "33363611 31720646 31895260 31954498 36019081 31720640 33611720 36718636 3671864…"
type input "33363611 31720646 31895260 31954498 36019081 31720640 33611720 36718636 3671864…"
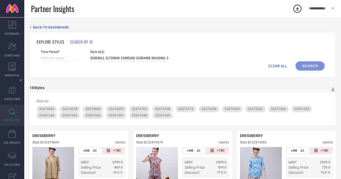
scroll to position [0, 760]
select select "8"
select select "2025"
select select "9"
select select "2025"
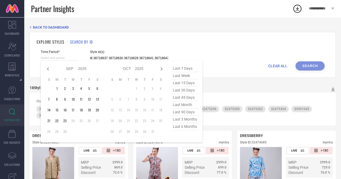
click at [68, 58] on input at bounding box center [59, 58] width 37 height 6
type input "33363611 31720646 31895260 31954498 36019081 31720640 33611720 36718636 3671864…"
click at [181, 101] on span "last 45 days" at bounding box center [184, 97] width 27 height 7
type input "[DATE] to [DATE]"
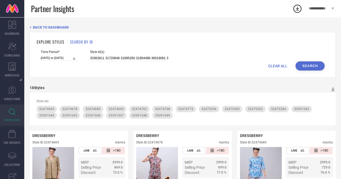
click at [311, 66] on button "Search" at bounding box center [309, 65] width 29 height 9
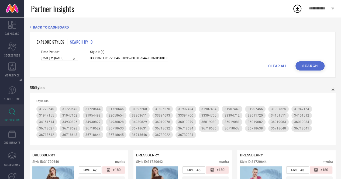
select select "7"
select select "2025"
select select "8"
select select "2025"
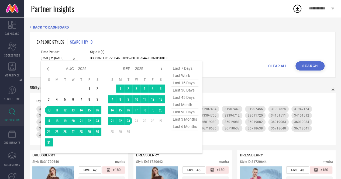
click at [68, 58] on input "[DATE] to [DATE]" at bounding box center [59, 58] width 37 height 6
click at [177, 127] on span "last 6 months" at bounding box center [184, 126] width 27 height 7
type input "[DATE] to [DATE]"
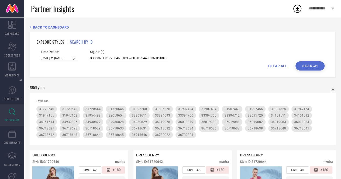
click at [304, 64] on button "Search" at bounding box center [309, 65] width 29 height 9
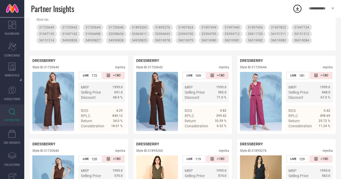
scroll to position [82, 0]
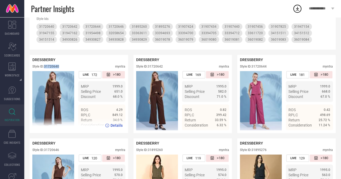
drag, startPoint x: 44, startPoint y: 66, endPoint x: 59, endPoint y: 67, distance: 14.8
click at [59, 67] on div "Style ID: 31720640" at bounding box center [45, 67] width 27 height 4
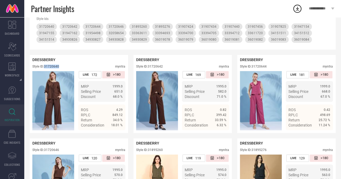
scroll to position [0, 0]
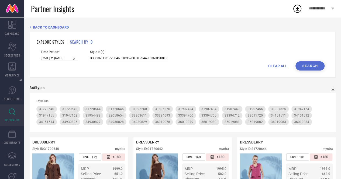
click at [283, 68] on span "CLEAR ALL" at bounding box center [277, 66] width 19 height 4
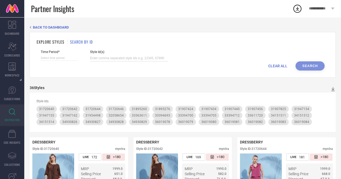
click at [150, 56] on input at bounding box center [129, 58] width 78 height 6
paste input "31891578 32386222 33611712 32058593 34151811 36018611 32386221 32386223 3339487…"
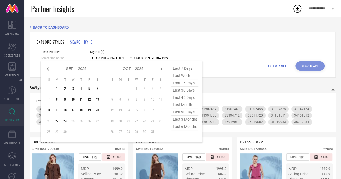
click at [70, 57] on input at bounding box center [59, 58] width 37 height 6
click at [184, 128] on span "last 6 months" at bounding box center [184, 126] width 27 height 7
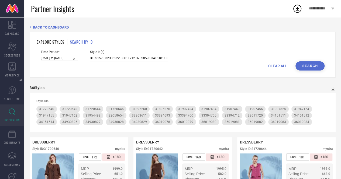
click at [311, 68] on button "Search" at bounding box center [309, 65] width 29 height 9
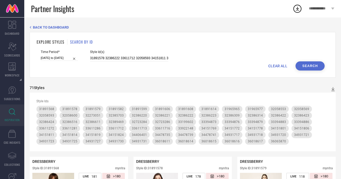
click at [274, 66] on span "CLEAR ALL" at bounding box center [277, 66] width 19 height 4
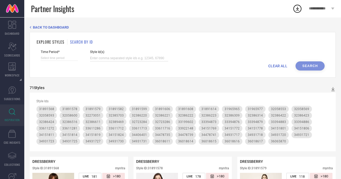
click at [123, 58] on input at bounding box center [129, 58] width 78 height 6
paste input "31776162 31911204 31911223 33424263 33424269 33707304 31911210 31911215 3191121…"
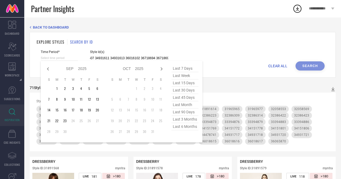
click at [65, 58] on input at bounding box center [59, 58] width 37 height 6
click at [184, 128] on span "last 6 months" at bounding box center [184, 126] width 27 height 7
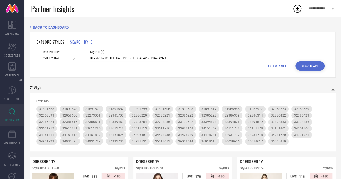
click at [307, 66] on button "Search" at bounding box center [309, 65] width 29 height 9
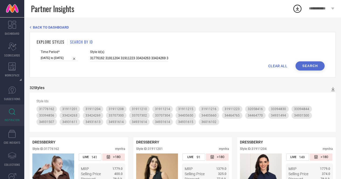
click at [277, 69] on div "CLEAR ALL Search" at bounding box center [182, 65] width 283 height 9
click at [273, 67] on span "CLEAR ALL" at bounding box center [277, 66] width 19 height 4
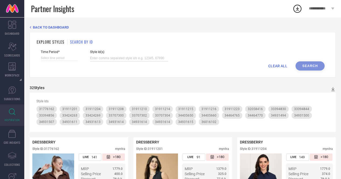
click at [135, 59] on input at bounding box center [129, 58] width 78 height 6
paste input "35443501 35443519 34128175 34127972 34127961 34128222 34390432 34127954 3412817…"
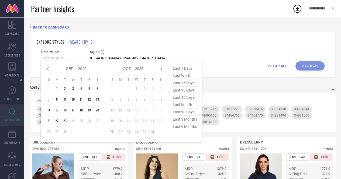
click at [71, 59] on input at bounding box center [59, 58] width 37 height 6
click at [187, 127] on span "last 6 months" at bounding box center [184, 126] width 27 height 7
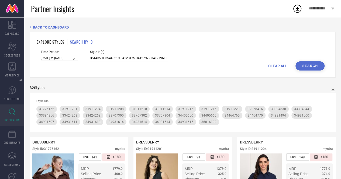
click at [317, 66] on button "Search" at bounding box center [309, 65] width 29 height 9
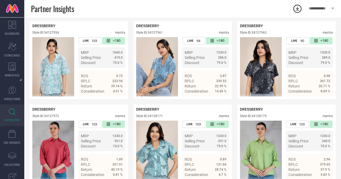
scroll to position [117, 0]
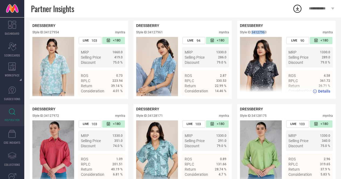
drag, startPoint x: 252, startPoint y: 34, endPoint x: 267, endPoint y: 33, distance: 14.5
click at [266, 33] on div "Style ID: 34127963" at bounding box center [253, 32] width 27 height 4
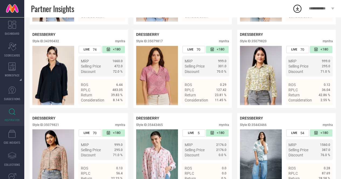
scroll to position [441, 0]
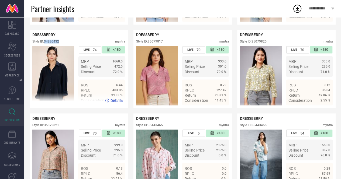
drag, startPoint x: 45, startPoint y: 45, endPoint x: 59, endPoint y: 46, distance: 13.7
click at [59, 43] on div "Style ID: 34390432" at bounding box center [45, 42] width 27 height 4
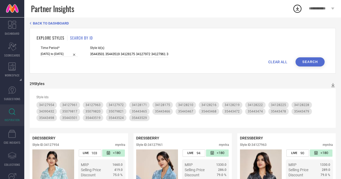
scroll to position [0, 0]
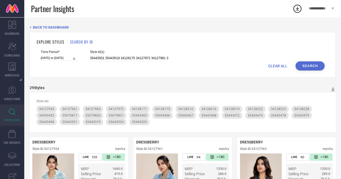
click at [279, 64] on span "CLEAR ALL" at bounding box center [277, 66] width 19 height 4
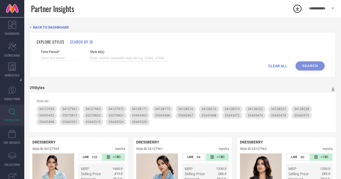
click at [130, 57] on input at bounding box center [129, 58] width 78 height 6
paste input "34146302 34146296 35848081 34146246 34146309 34146300 35848107 34146243 3414630…"
click at [69, 58] on input at bounding box center [59, 58] width 37 height 6
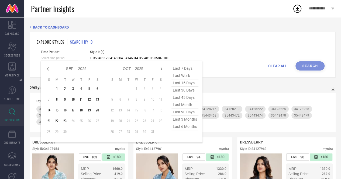
scroll to position [0, 0]
click at [179, 126] on span "last 6 months" at bounding box center [184, 126] width 27 height 7
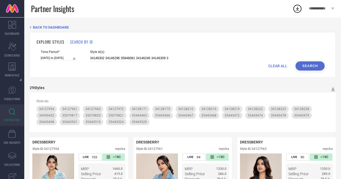
click at [303, 65] on button "Search" at bounding box center [309, 65] width 29 height 9
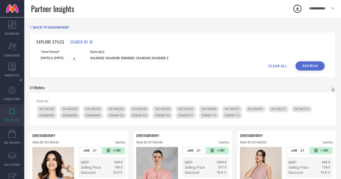
click at [274, 69] on div "CLEAR ALL Search" at bounding box center [182, 65] width 283 height 9
click at [279, 66] on span "CLEAR ALL" at bounding box center [277, 66] width 19 height 4
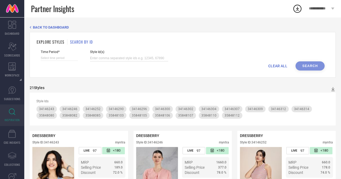
click at [149, 58] on input at bounding box center [129, 58] width 78 height 6
paste input "35405962 35405977 34125597 35405989 35405966 35405987 35443469 34125619 3540595…"
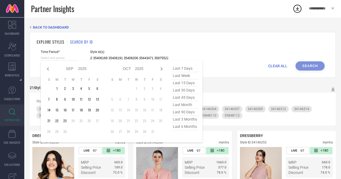
click at [68, 58] on input at bounding box center [59, 58] width 37 height 6
click at [186, 129] on span "last 6 months" at bounding box center [184, 126] width 27 height 7
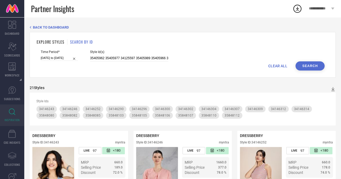
click at [314, 68] on button "Search" at bounding box center [309, 65] width 29 height 9
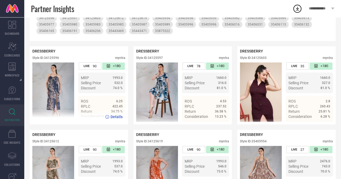
scroll to position [90, 0]
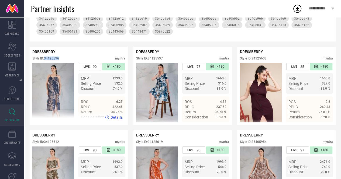
drag, startPoint x: 45, startPoint y: 59, endPoint x: 62, endPoint y: 59, distance: 17.0
click at [62, 59] on div "Style ID: 34125596 myntra" at bounding box center [78, 60] width 93 height 6
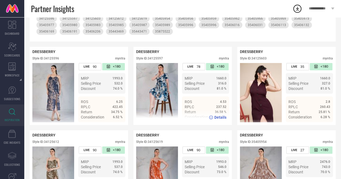
click at [150, 59] on div "Style ID: 34125597" at bounding box center [149, 59] width 27 height 4
drag, startPoint x: 148, startPoint y: 58, endPoint x: 166, endPoint y: 58, distance: 17.8
click at [166, 58] on div "Style ID: 34125597 myntra" at bounding box center [182, 60] width 93 height 6
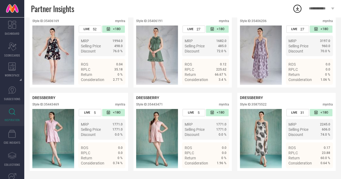
scroll to position [807, 0]
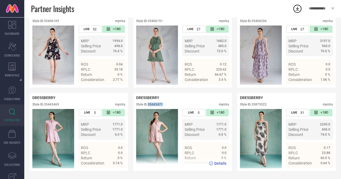
drag, startPoint x: 149, startPoint y: 104, endPoint x: 168, endPoint y: 103, distance: 18.9
click at [168, 103] on div "Style ID: 35443471 myntra" at bounding box center [182, 106] width 93 height 6
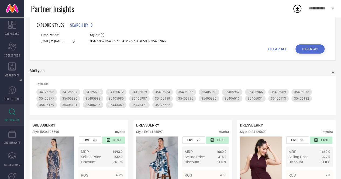
scroll to position [0, 0]
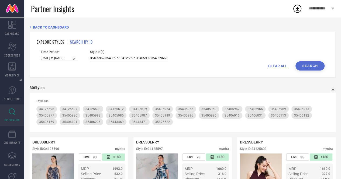
click at [271, 67] on span "CLEAR ALL" at bounding box center [277, 66] width 19 height 4
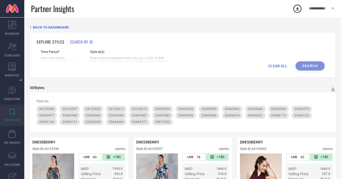
click at [133, 59] on input at bounding box center [129, 58] width 78 height 6
paste input "34129008 34129010 34129017 34129034"
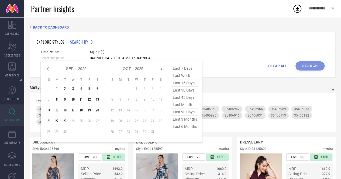
click at [66, 58] on input at bounding box center [59, 58] width 37 height 6
click at [182, 125] on span "last 6 months" at bounding box center [184, 126] width 27 height 7
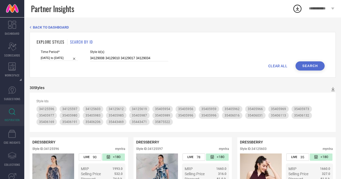
click at [308, 66] on button "Search" at bounding box center [309, 65] width 29 height 9
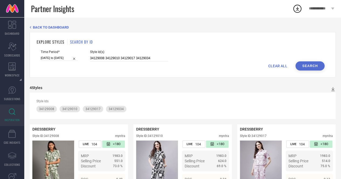
click at [272, 69] on div "CLEAR ALL Search" at bounding box center [182, 65] width 283 height 9
click at [275, 68] on span "CLEAR ALL" at bounding box center [277, 66] width 19 height 4
click at [140, 55] on div "Style Id(s)" at bounding box center [129, 55] width 78 height 11
click at [142, 57] on input at bounding box center [129, 58] width 78 height 6
paste input "25168612 25168620 25206218 25885590 25885592 30940883 30940884 34022283 3402228…"
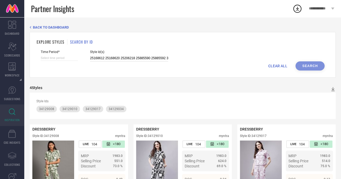
scroll to position [0, 89]
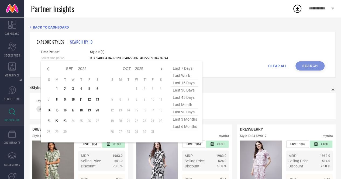
click at [62, 57] on input at bounding box center [59, 58] width 37 height 6
click at [177, 128] on span "last 6 months" at bounding box center [184, 126] width 27 height 7
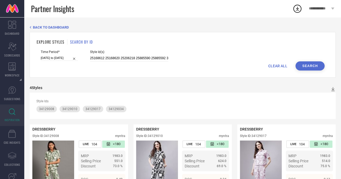
click at [317, 67] on button "Search" at bounding box center [309, 65] width 29 height 9
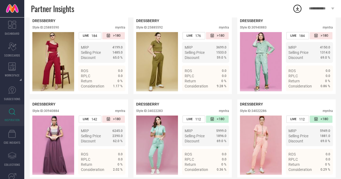
scroll to position [192, 0]
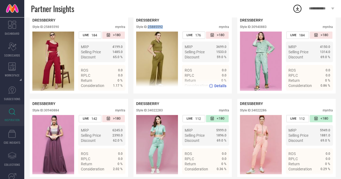
drag, startPoint x: 148, startPoint y: 29, endPoint x: 165, endPoint y: 28, distance: 16.4
click at [165, 28] on div "Style ID: 25885592 myntra" at bounding box center [182, 28] width 93 height 6
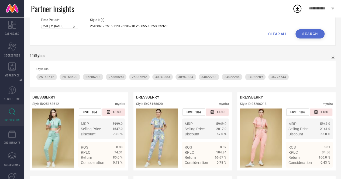
scroll to position [0, 0]
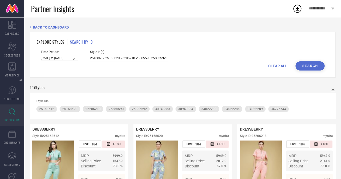
click at [270, 69] on div "CLEAR ALL Search" at bounding box center [182, 65] width 283 height 9
click at [275, 67] on span "CLEAR ALL" at bounding box center [277, 66] width 19 height 4
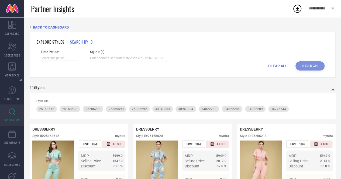
click at [136, 58] on input at bounding box center [129, 58] width 78 height 6
paste input "25841306 25821622 25896080 25896080 25168608 25821622 31719887 31054944 3191788…"
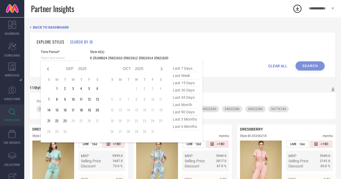
click at [70, 59] on input at bounding box center [59, 58] width 37 height 6
click at [193, 129] on span "last 6 months" at bounding box center [184, 126] width 27 height 7
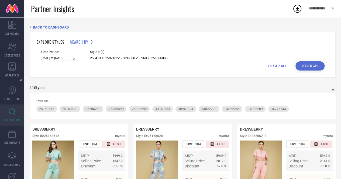
click at [316, 66] on button "Search" at bounding box center [309, 65] width 29 height 9
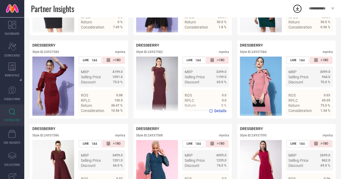
scroll to position [227, 0]
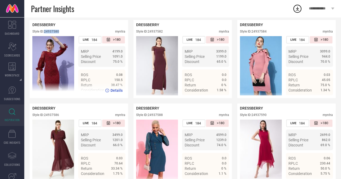
drag, startPoint x: 45, startPoint y: 34, endPoint x: 63, endPoint y: 34, distance: 18.3
click at [63, 34] on div "Style ID: 24937580 myntra" at bounding box center [78, 33] width 93 height 6
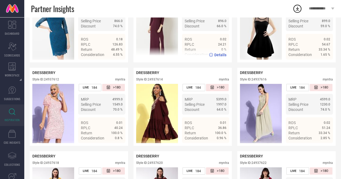
scroll to position [638, 0]
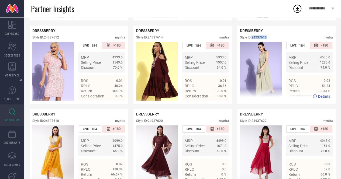
drag, startPoint x: 252, startPoint y: 46, endPoint x: 267, endPoint y: 46, distance: 15.1
click at [267, 42] on div "Style ID: 24937616 myntra" at bounding box center [286, 39] width 93 height 6
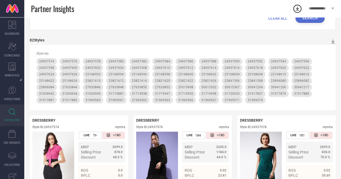
scroll to position [47, 0]
click at [282, 16] on div "Partner Insights" at bounding box center [161, 8] width 261 height 17
click at [279, 18] on span "CLEAR ALL" at bounding box center [277, 18] width 19 height 4
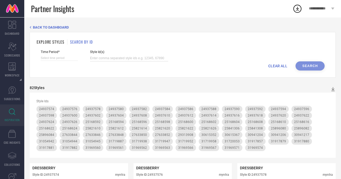
click at [102, 60] on input at bounding box center [129, 58] width 78 height 6
paste input "33263616 33427748 33427763 33264001 33427755 33263982 33263986 33263978 3338378…"
click at [61, 55] on input at bounding box center [59, 58] width 37 height 6
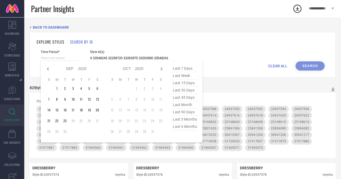
scroll to position [0, 0]
click at [186, 111] on span "last 90 days" at bounding box center [184, 111] width 27 height 7
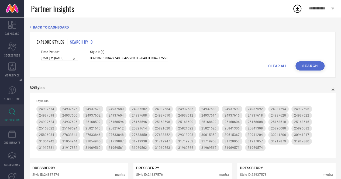
click at [305, 66] on button "Search" at bounding box center [309, 65] width 29 height 9
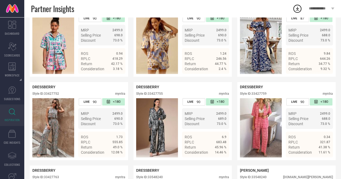
scroll to position [755, 0]
